Goal: Transaction & Acquisition: Purchase product/service

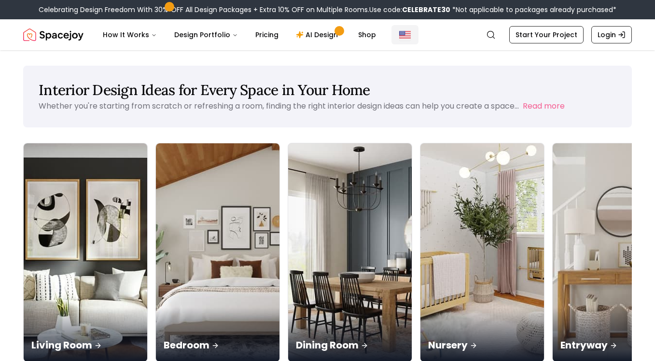
click at [399, 31] on img "Global" at bounding box center [405, 35] width 12 height 12
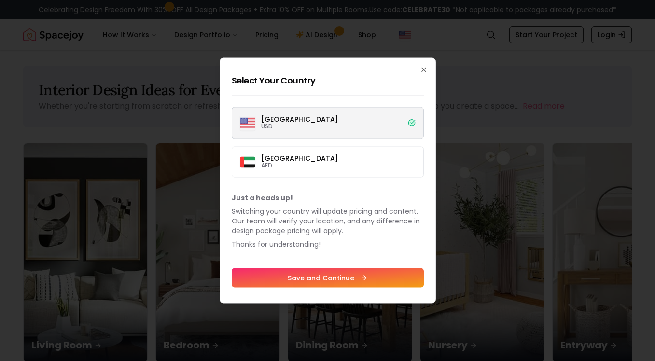
click at [362, 159] on label "Dubai AED" at bounding box center [328, 162] width 192 height 31
click at [0, 0] on button "Dubai AED" at bounding box center [0, 0] width 0 height 0
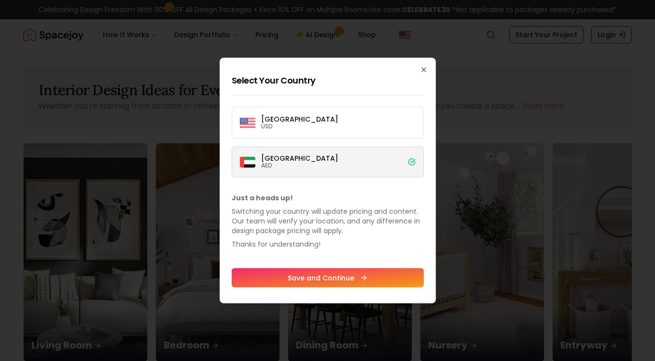
click at [362, 159] on label "Dubai AED" at bounding box center [328, 162] width 192 height 31
click at [0, 0] on button "Dubai AED" at bounding box center [0, 0] width 0 height 0
click at [391, 279] on button "Save and Continue" at bounding box center [328, 277] width 192 height 19
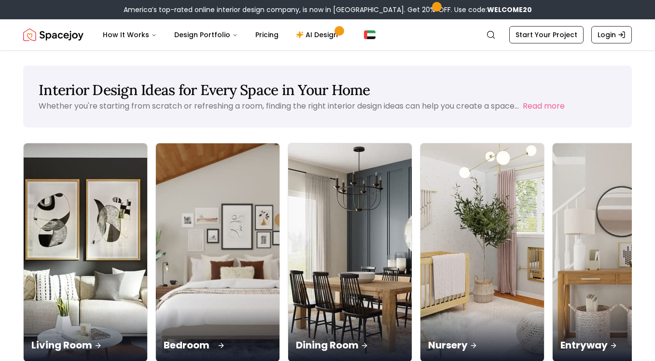
click at [169, 338] on p "Bedroom" at bounding box center [218, 345] width 108 height 14
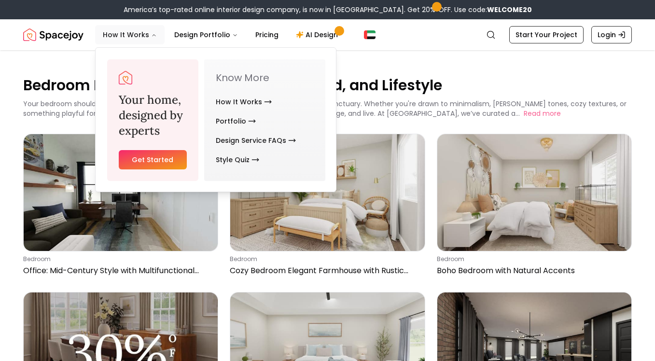
click at [127, 35] on button "How It Works" at bounding box center [130, 34] width 70 height 19
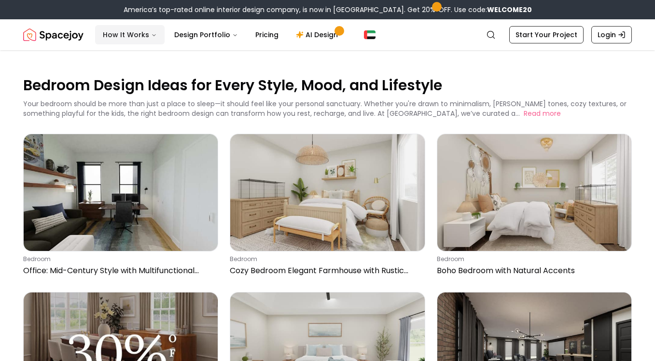
click at [136, 37] on button "How It Works" at bounding box center [130, 34] width 70 height 19
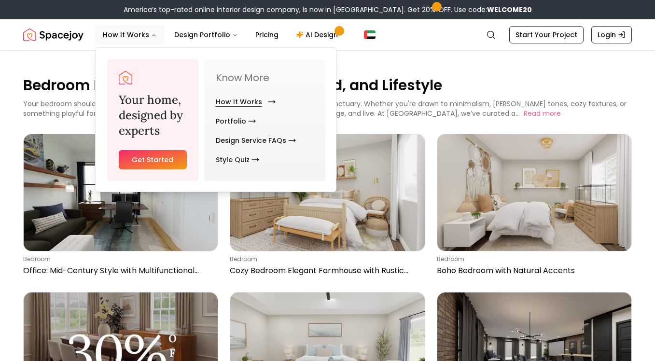
click at [230, 99] on link "How It Works" at bounding box center [244, 101] width 56 height 19
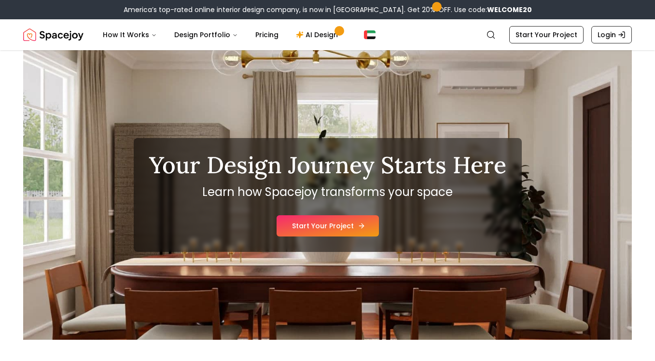
click at [359, 230] on link "Start Your Project" at bounding box center [328, 225] width 102 height 21
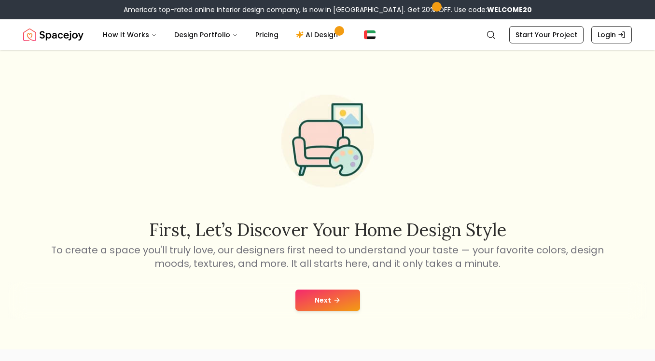
click at [345, 303] on button "Next" at bounding box center [327, 300] width 65 height 21
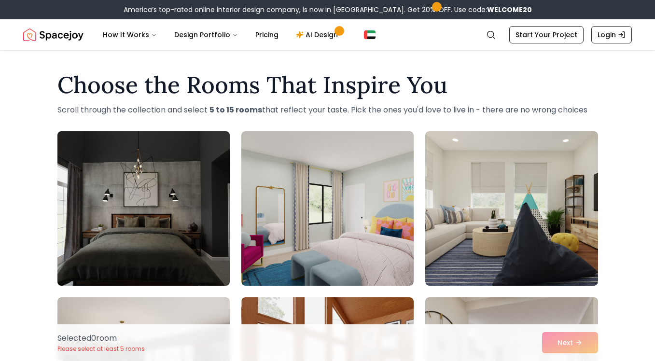
click at [192, 212] on img at bounding box center [143, 208] width 181 height 162
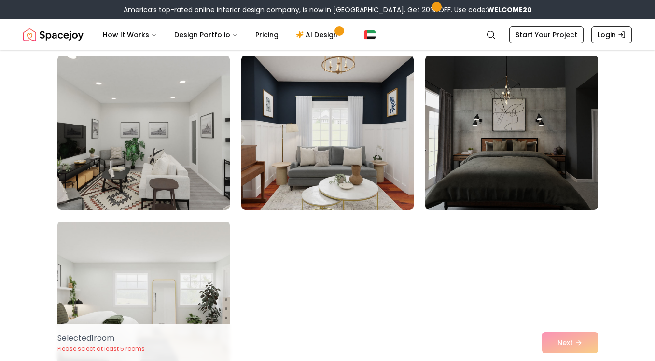
scroll to position [5391, 0]
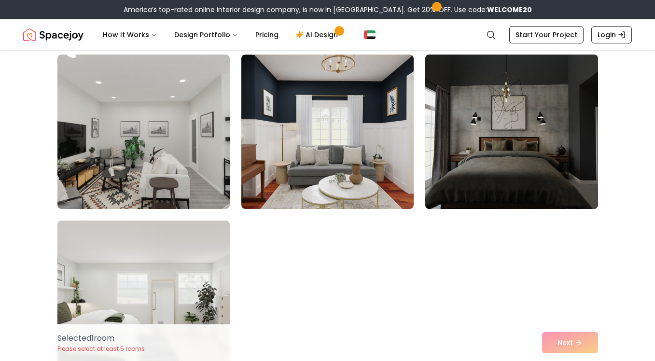
click at [471, 169] on img at bounding box center [511, 132] width 181 height 162
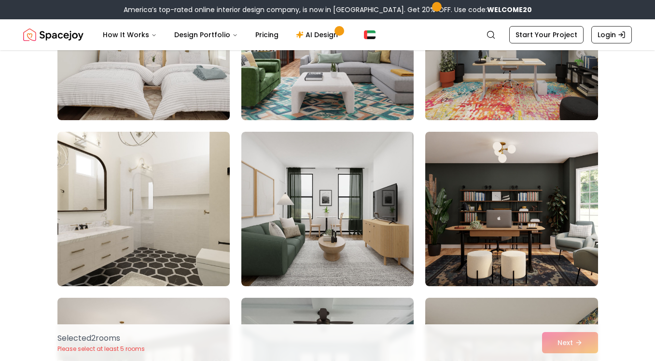
scroll to position [4485, 0]
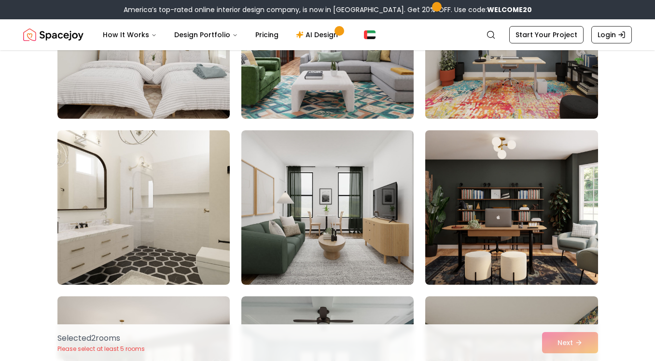
click at [505, 211] on img at bounding box center [511, 207] width 181 height 162
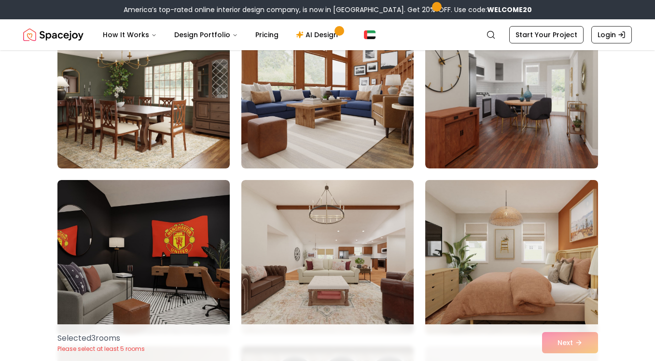
scroll to position [281, 0]
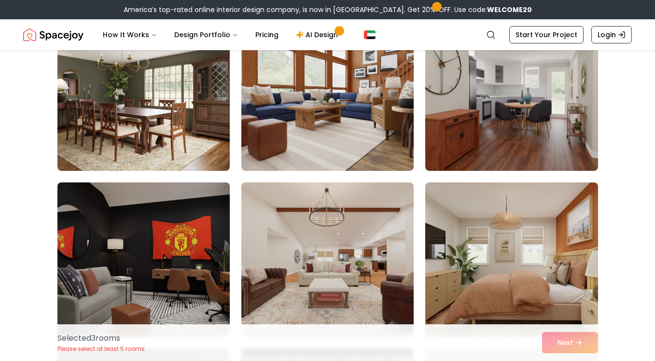
click at [136, 283] on img at bounding box center [143, 260] width 181 height 162
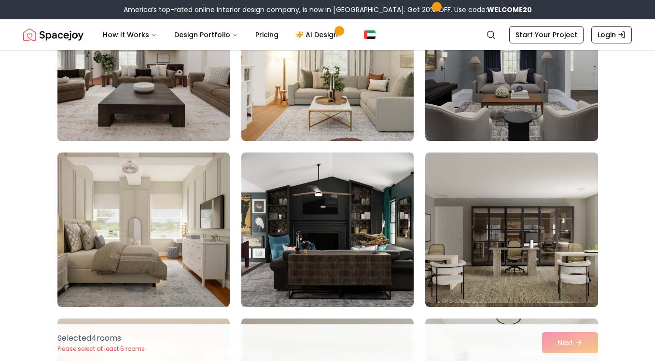
scroll to position [1143, 0]
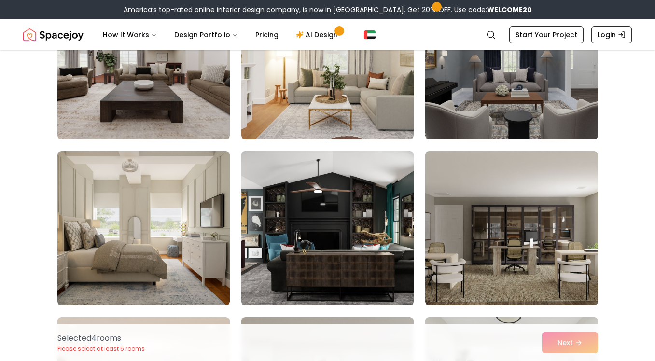
click at [267, 206] on img at bounding box center [327, 228] width 181 height 162
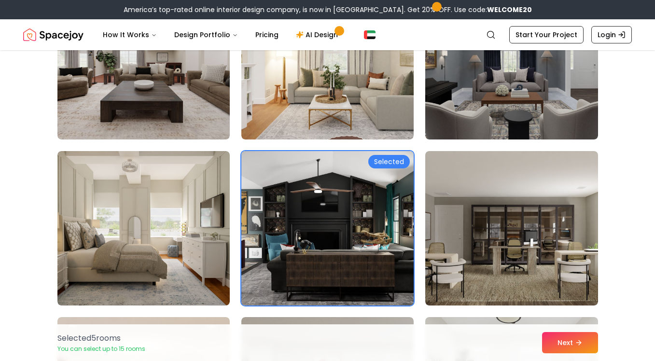
click at [267, 206] on img at bounding box center [327, 228] width 181 height 162
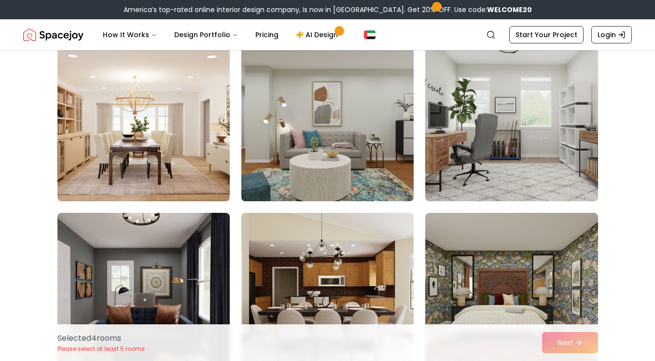
scroll to position [1417, 0]
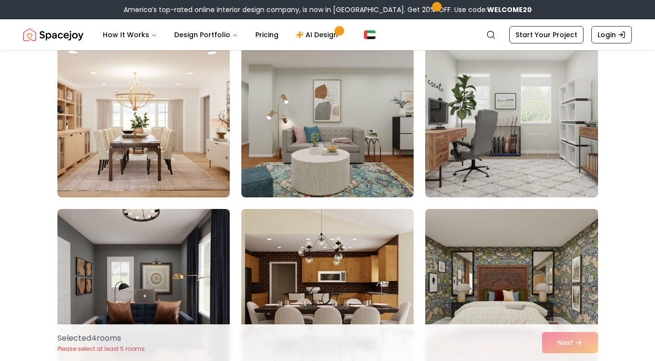
click at [272, 220] on img at bounding box center [327, 286] width 181 height 162
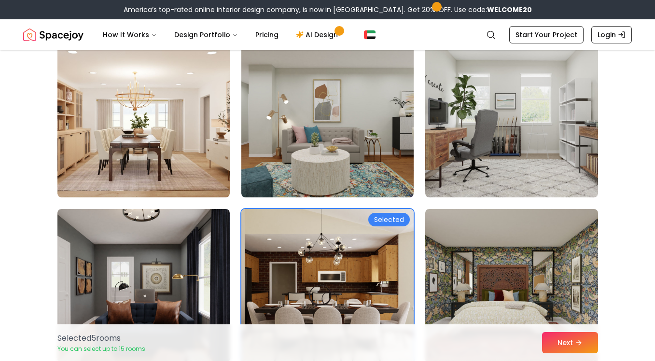
click at [272, 220] on img at bounding box center [327, 286] width 181 height 162
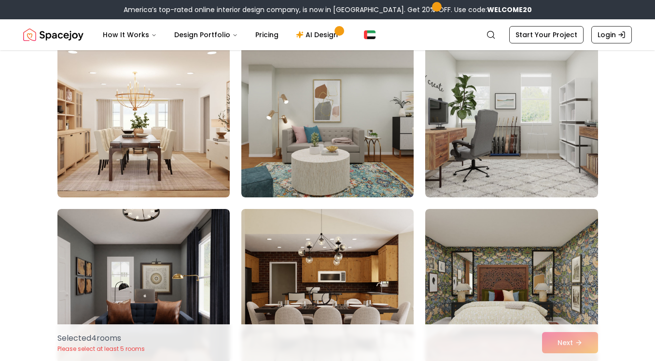
click at [272, 221] on img at bounding box center [327, 286] width 181 height 162
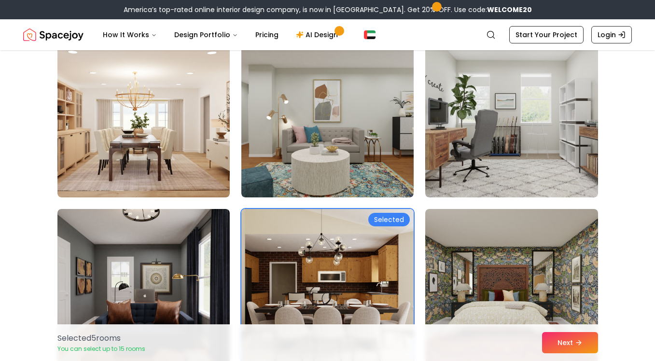
click at [271, 221] on img at bounding box center [327, 286] width 181 height 162
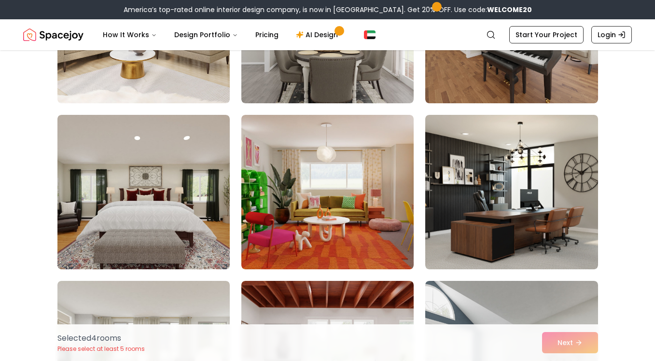
scroll to position [2676, 0]
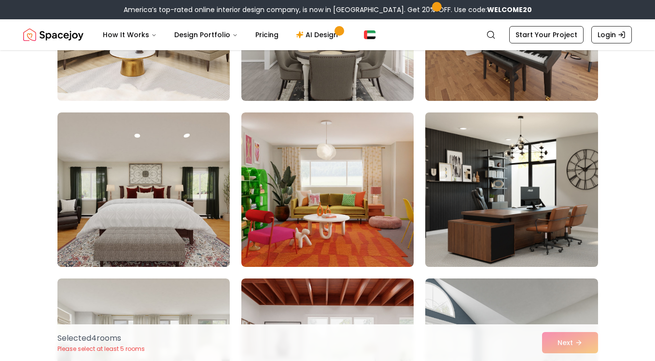
click at [459, 206] on img at bounding box center [511, 190] width 181 height 162
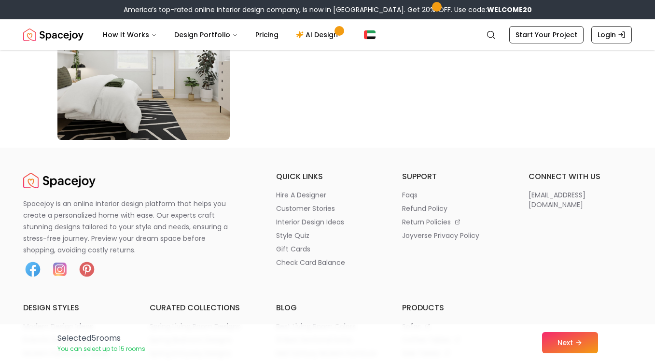
scroll to position [5627, 0]
click at [581, 345] on icon at bounding box center [582, 342] width 2 height 4
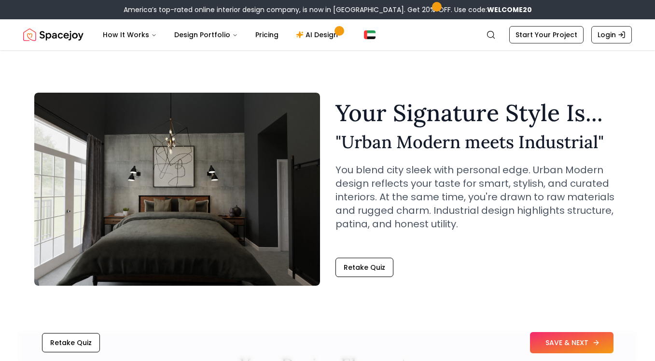
click at [576, 333] on button "SAVE & NEXT" at bounding box center [572, 342] width 84 height 21
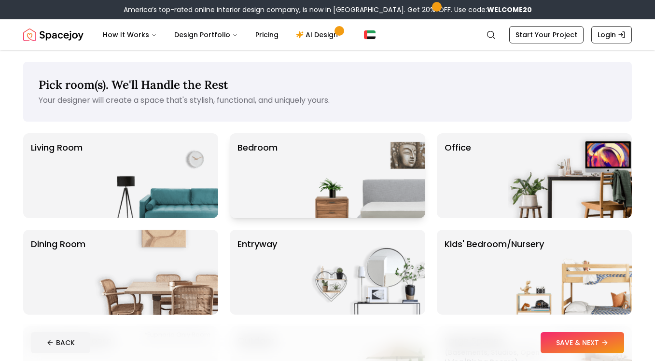
click at [344, 174] on img at bounding box center [364, 175] width 124 height 85
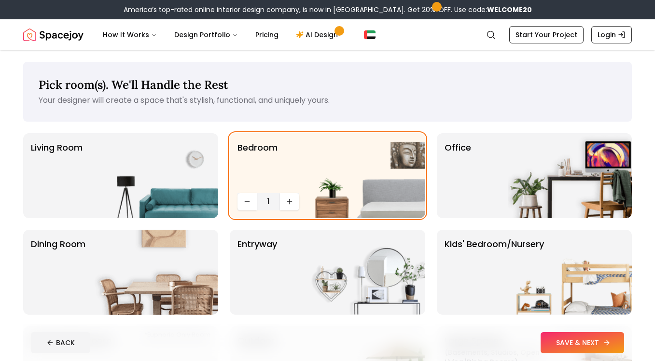
click at [565, 347] on button "SAVE & NEXT" at bounding box center [583, 342] width 84 height 21
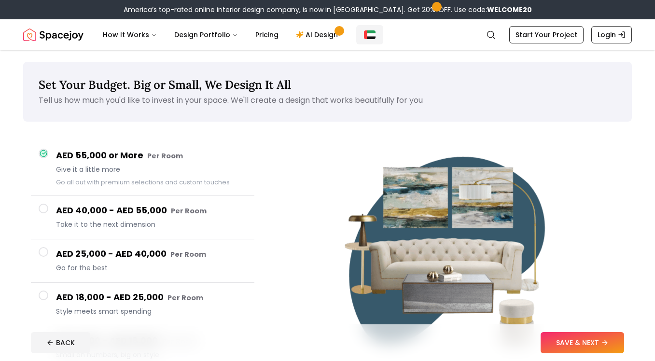
click at [364, 38] on img "Global" at bounding box center [370, 34] width 12 height 8
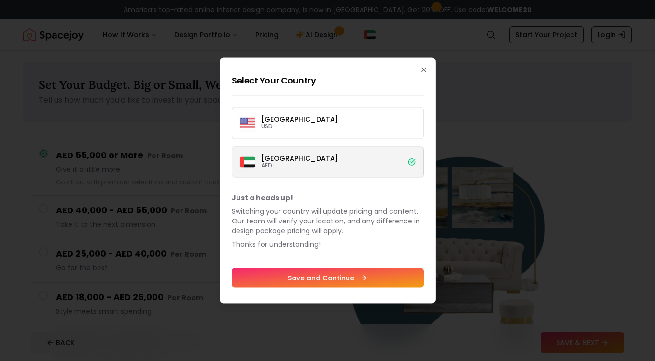
click at [354, 157] on label "Dubai AED" at bounding box center [328, 162] width 192 height 31
click at [0, 0] on button "Dubai AED" at bounding box center [0, 0] width 0 height 0
click at [427, 67] on icon "button" at bounding box center [424, 70] width 8 height 8
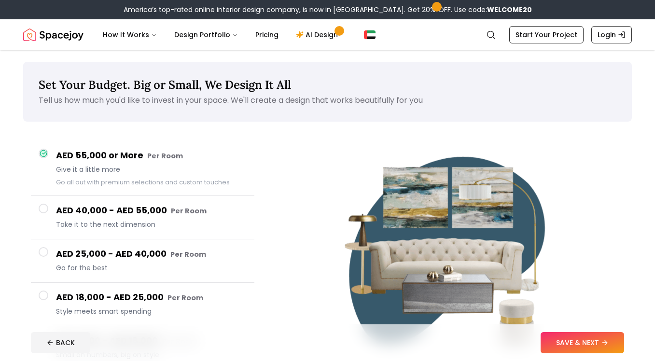
click at [290, 90] on span "Set Your Budget. Big or Small, We Design It All" at bounding box center [165, 84] width 252 height 15
click at [135, 91] on span "Set Your Budget. Big or Small, We Design It All" at bounding box center [165, 84] width 252 height 15
click at [265, 36] on link "Pricing" at bounding box center [267, 34] width 39 height 19
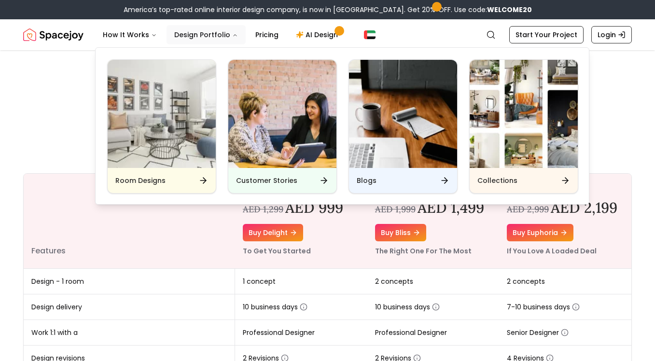
click at [185, 32] on button "Design Portfolio" at bounding box center [206, 34] width 79 height 19
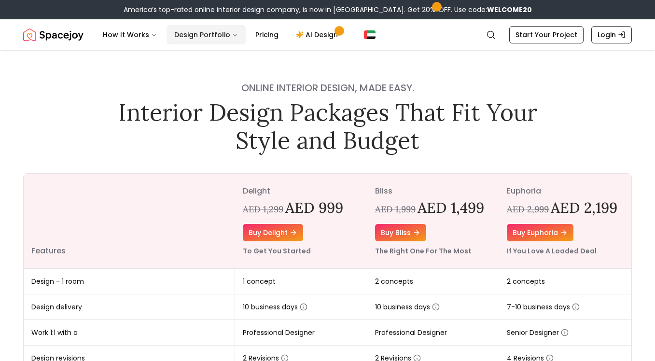
click at [183, 31] on button "Design Portfolio" at bounding box center [206, 34] width 79 height 19
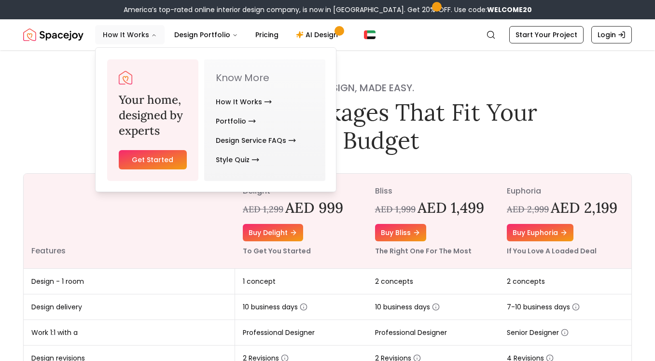
click at [112, 32] on button "How It Works" at bounding box center [130, 34] width 70 height 19
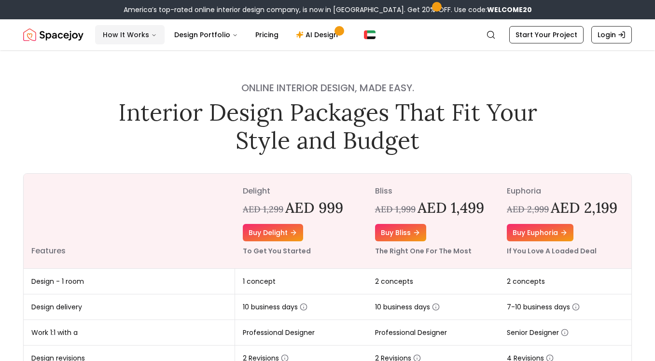
click at [112, 32] on button "How It Works" at bounding box center [130, 34] width 70 height 19
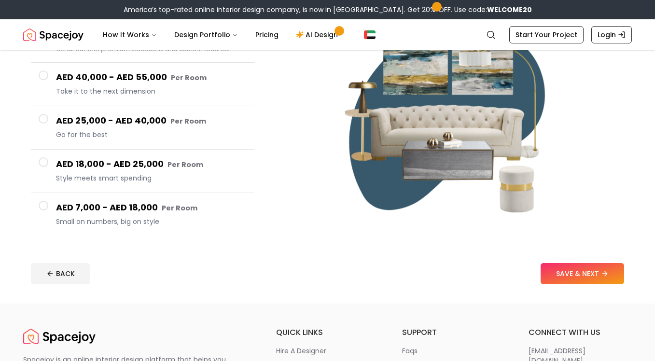
scroll to position [137, 0]
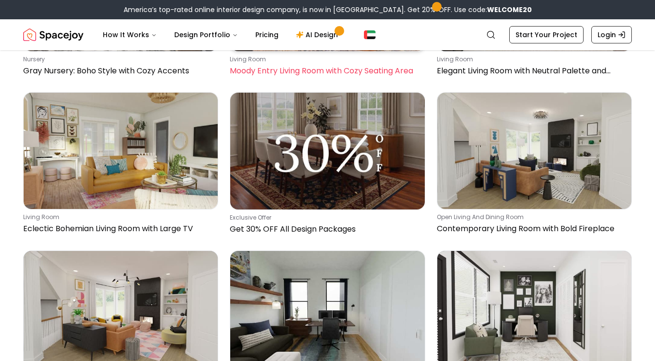
scroll to position [1121, 0]
